Goal: Task Accomplishment & Management: Use online tool/utility

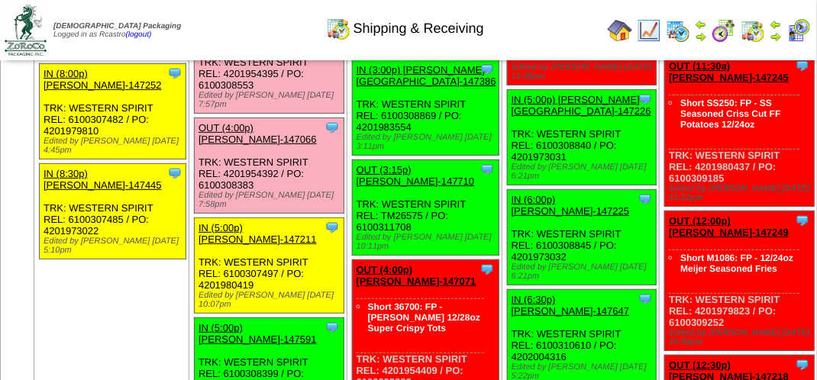
scroll to position [2215, 0]
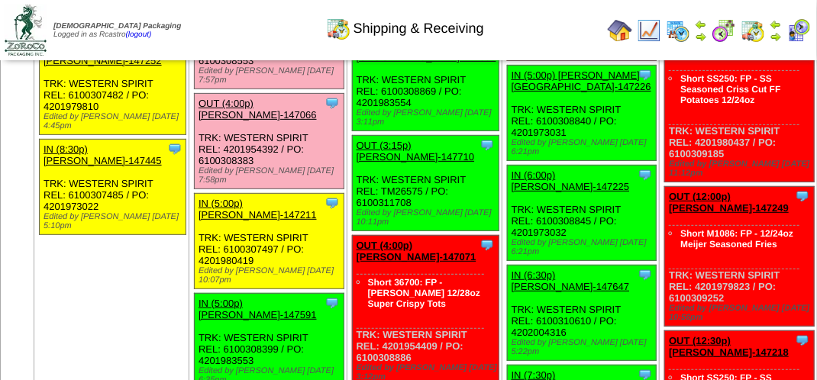
click at [268, 89] on div "Clone Item OUT (3:30p) [PERSON_NAME]-147067 [PERSON_NAME][GEOGRAPHIC_DATA] Sche…" at bounding box center [269, 41] width 149 height 95
click at [273, 21] on link "OUT (3:30p) [PERSON_NAME]-147067" at bounding box center [258, 9] width 118 height 23
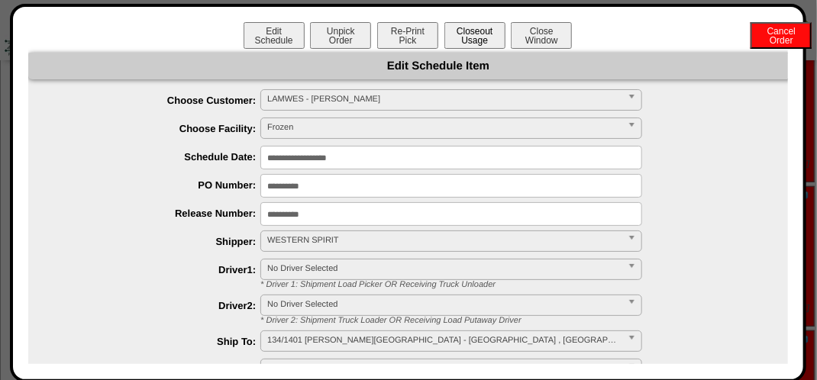
click at [470, 34] on button "Closeout Usage" at bounding box center [475, 35] width 61 height 27
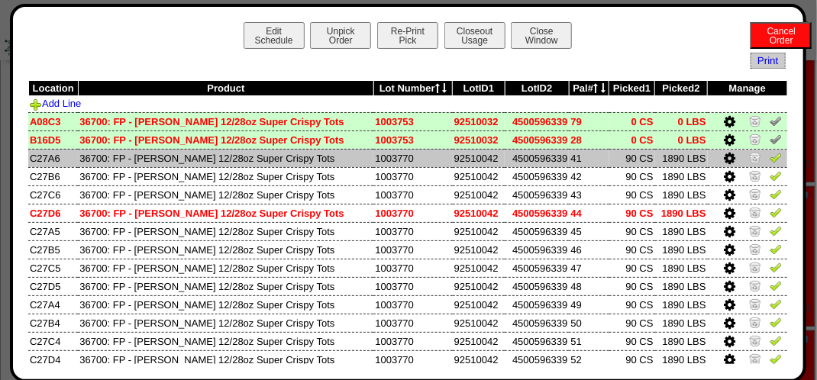
click at [770, 155] on img at bounding box center [776, 157] width 12 height 12
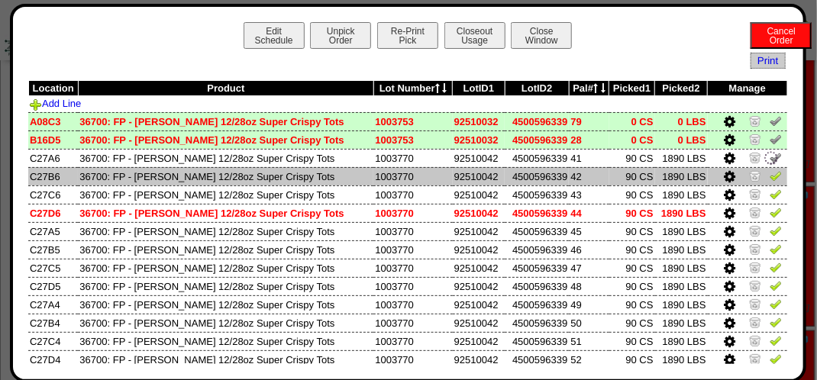
click at [770, 179] on img at bounding box center [776, 176] width 12 height 12
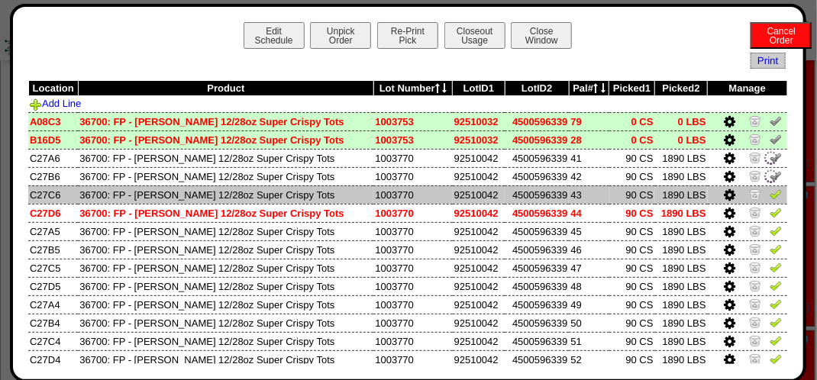
click at [770, 200] on img at bounding box center [776, 194] width 12 height 12
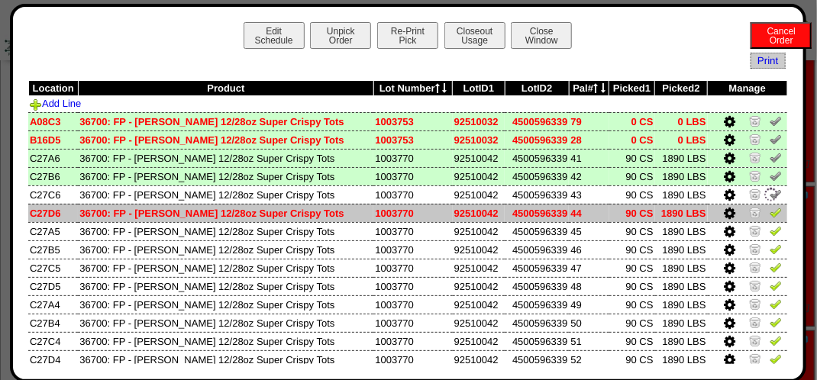
click at [770, 209] on img at bounding box center [776, 212] width 12 height 12
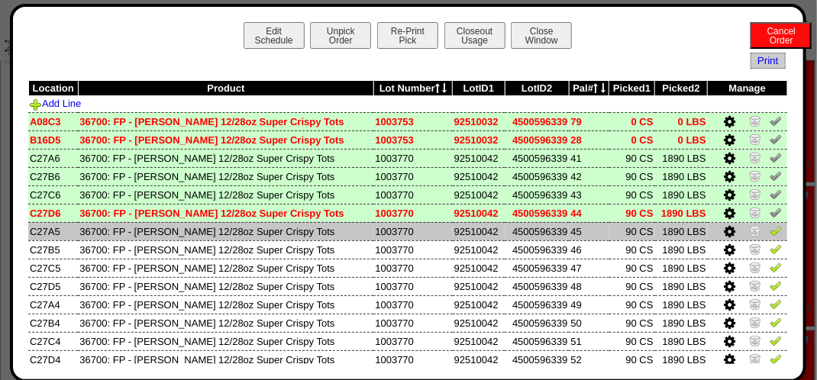
click at [770, 227] on img at bounding box center [776, 231] width 12 height 12
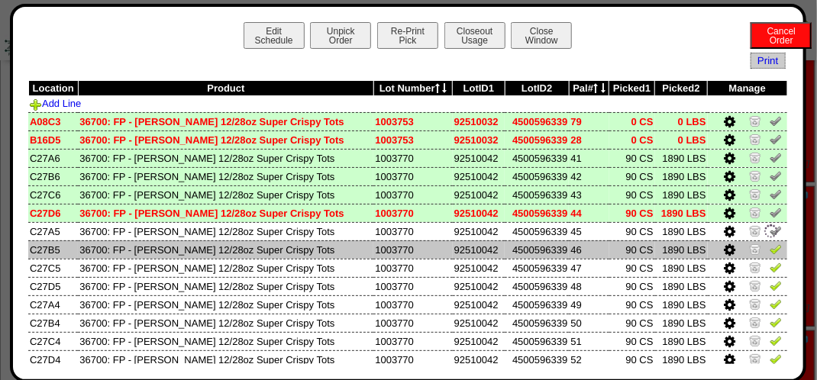
click at [770, 247] on img at bounding box center [776, 249] width 12 height 12
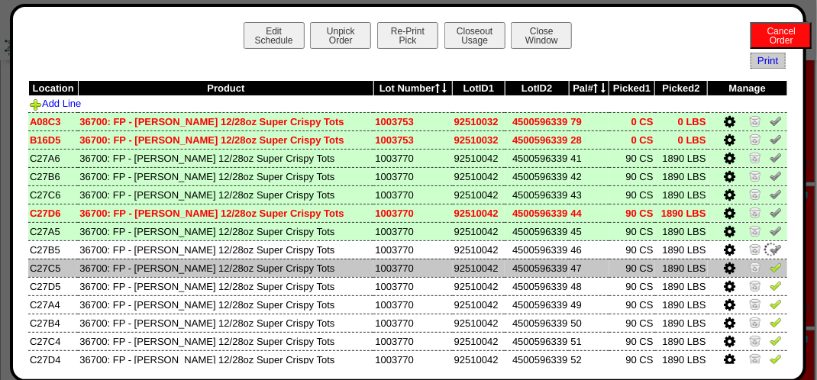
click at [770, 270] on img at bounding box center [776, 267] width 12 height 12
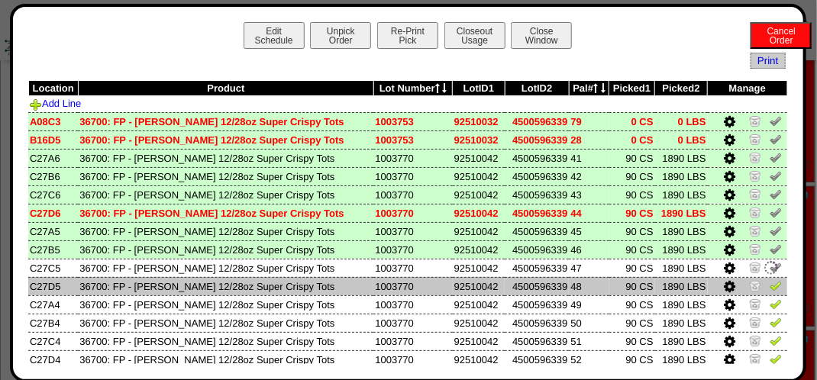
click at [770, 287] on img at bounding box center [776, 286] width 12 height 12
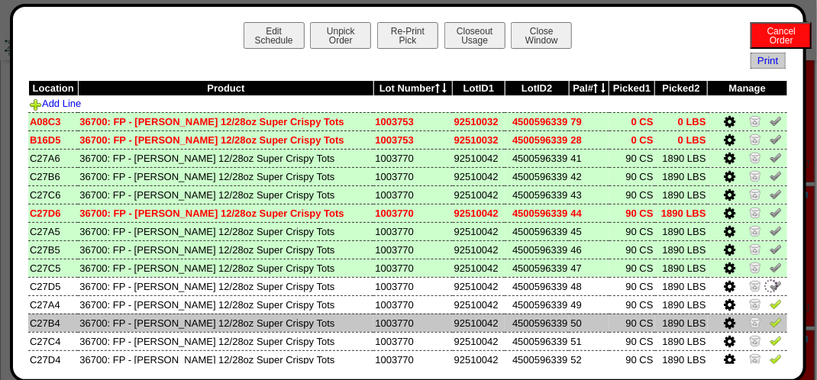
click at [768, 315] on td at bounding box center [747, 323] width 79 height 18
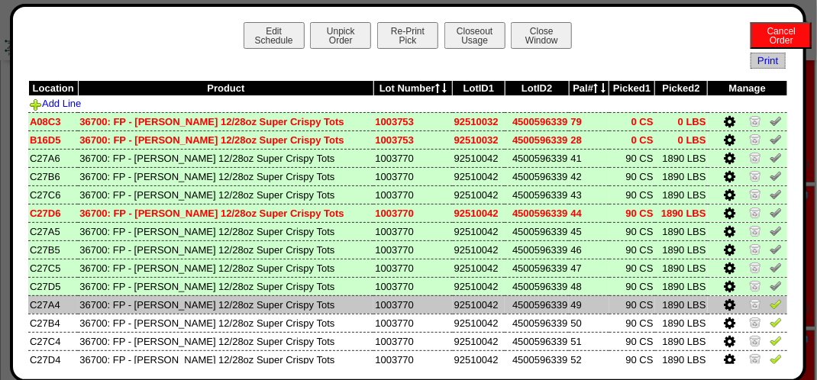
click at [770, 309] on img at bounding box center [776, 304] width 12 height 12
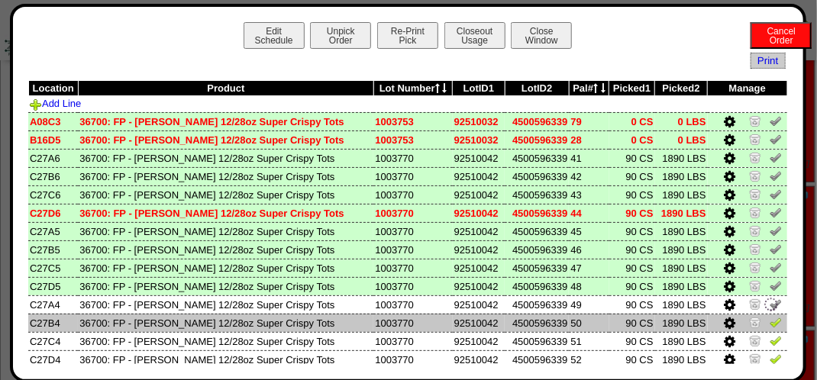
click at [770, 325] on img at bounding box center [776, 322] width 12 height 12
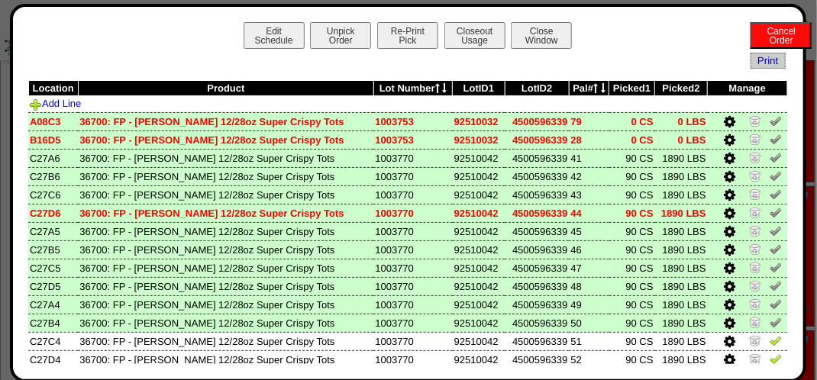
scroll to position [193, 0]
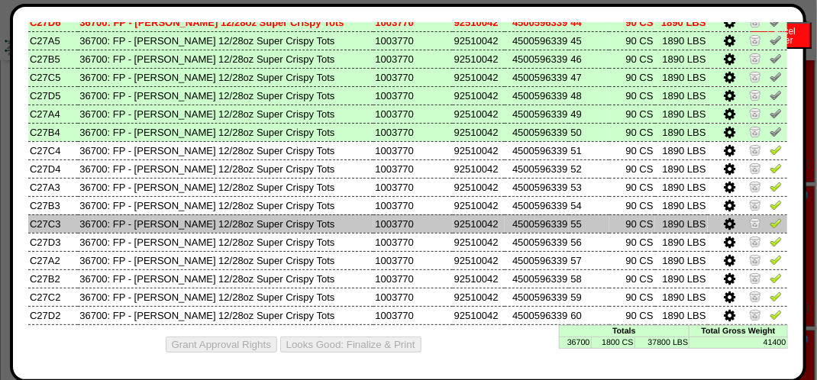
click at [770, 218] on img at bounding box center [776, 223] width 12 height 12
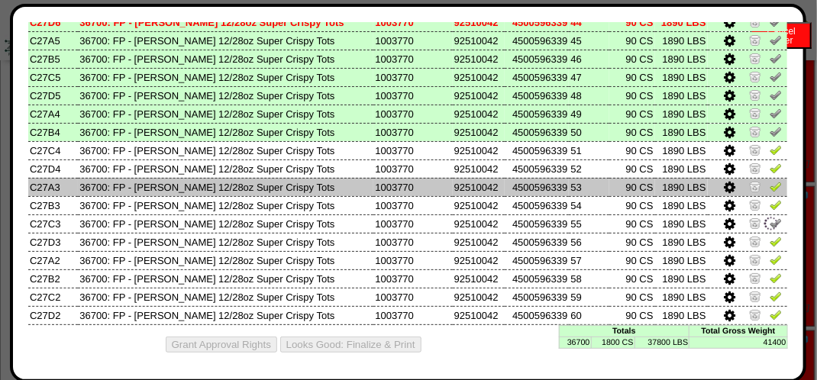
click at [770, 180] on img at bounding box center [776, 186] width 12 height 12
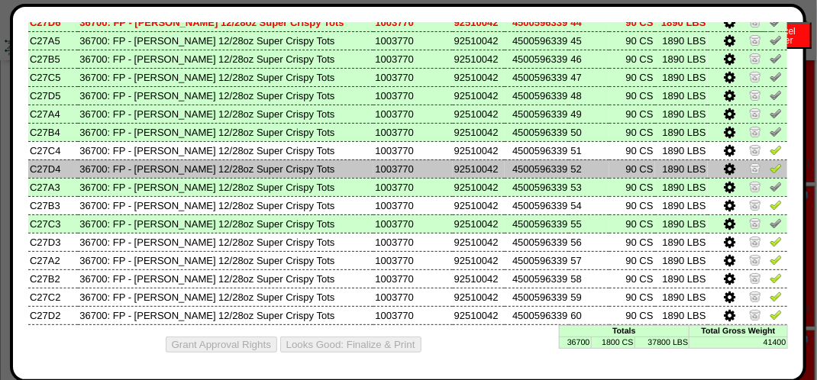
click at [770, 167] on img at bounding box center [776, 168] width 12 height 12
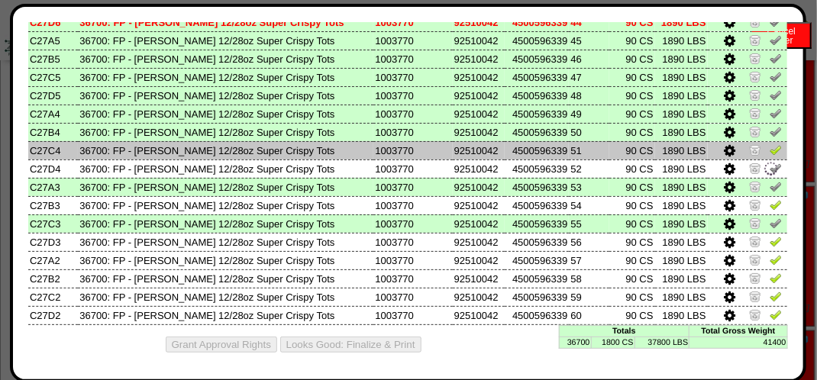
drag, startPoint x: 762, startPoint y: 145, endPoint x: 762, endPoint y: 157, distance: 12.2
click at [770, 147] on img at bounding box center [776, 150] width 12 height 12
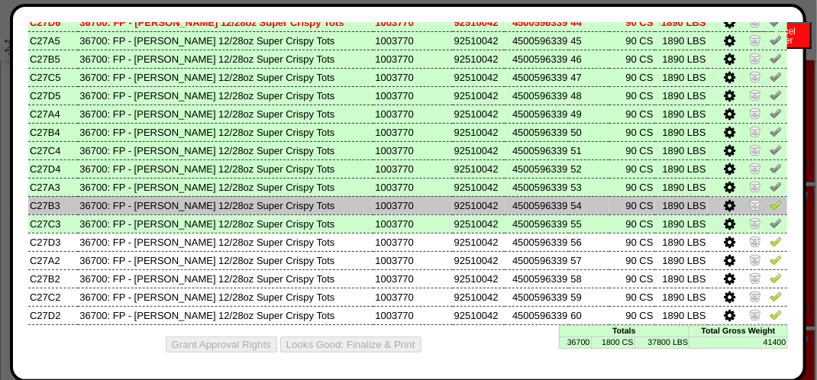
click at [770, 205] on img at bounding box center [776, 205] width 12 height 12
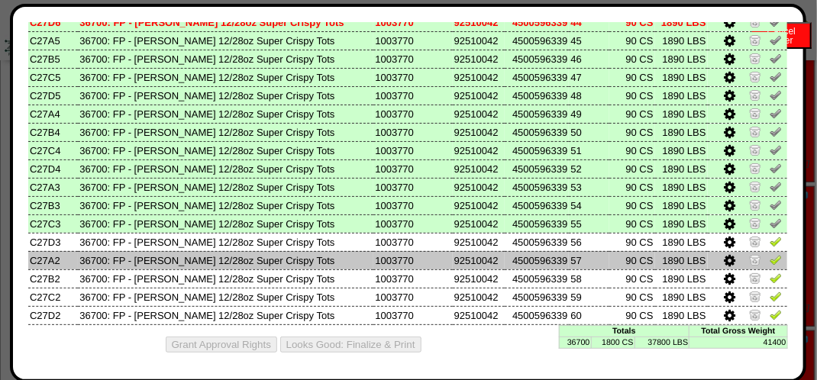
click at [770, 258] on img at bounding box center [776, 260] width 12 height 12
click at [768, 254] on img at bounding box center [771, 260] width 17 height 17
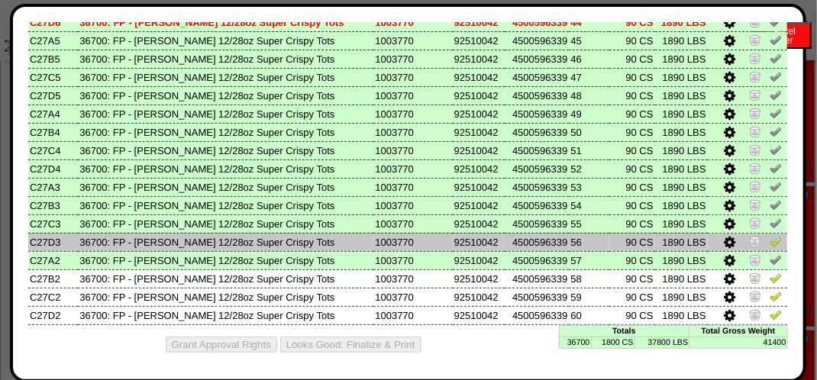
click at [770, 241] on img at bounding box center [776, 241] width 12 height 12
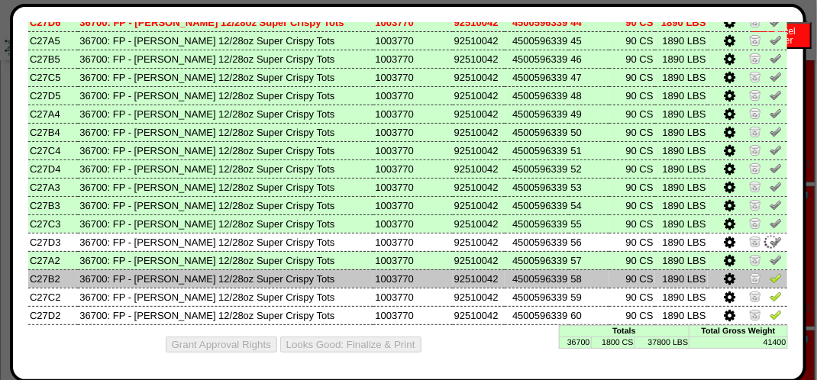
click at [770, 275] on img at bounding box center [776, 278] width 12 height 12
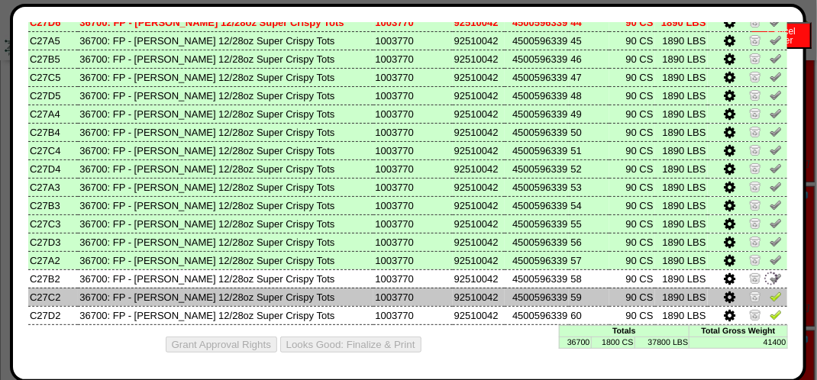
click at [770, 298] on img at bounding box center [776, 296] width 12 height 12
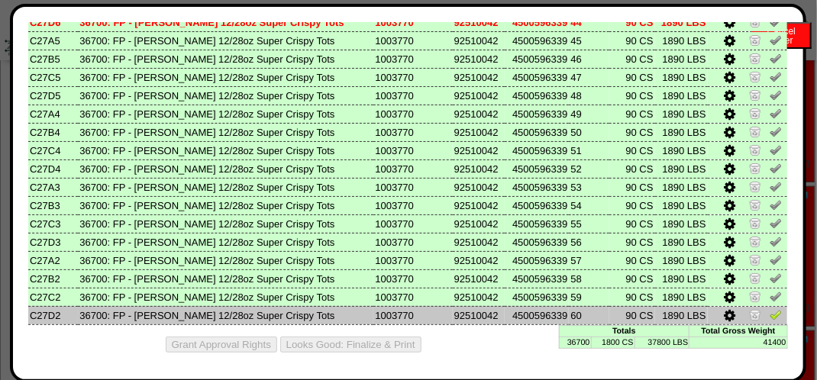
click at [770, 319] on img at bounding box center [776, 315] width 12 height 12
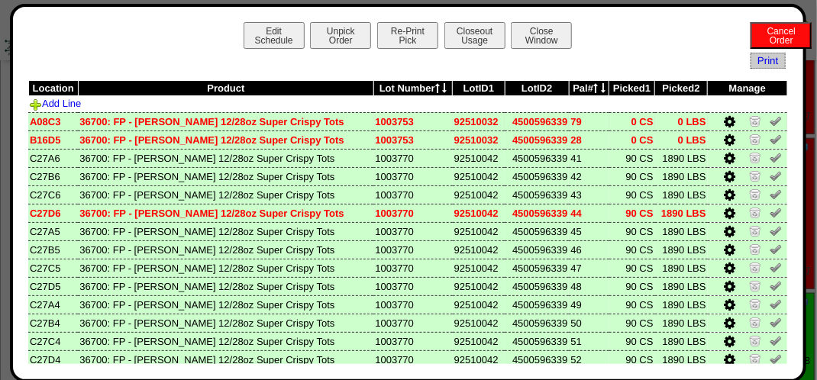
scroll to position [2292, 0]
click at [464, 34] on button "Closeout Usage" at bounding box center [475, 35] width 61 height 27
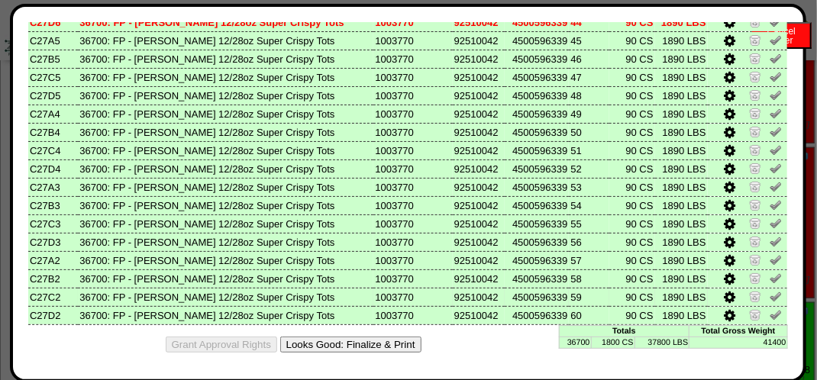
scroll to position [2444, 0]
click at [382, 337] on button "Looks Good: Finalize & Print" at bounding box center [350, 345] width 141 height 16
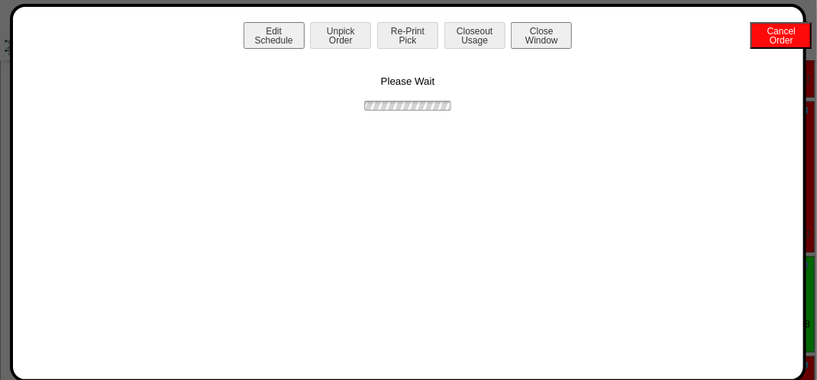
scroll to position [0, 0]
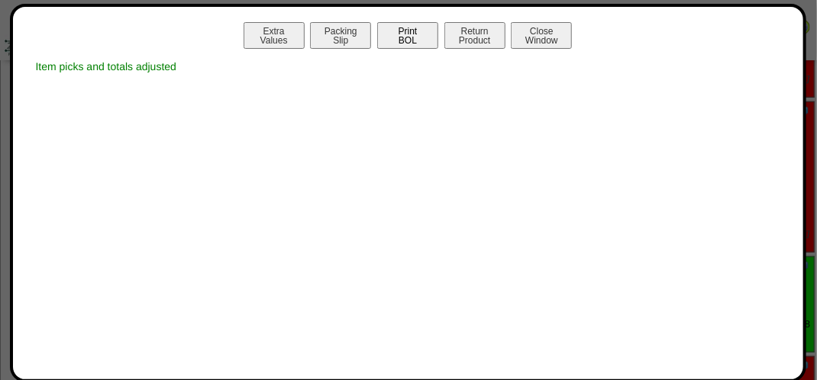
click at [422, 37] on button "Print BOL" at bounding box center [407, 35] width 61 height 27
